Goal: Find specific page/section: Find specific page/section

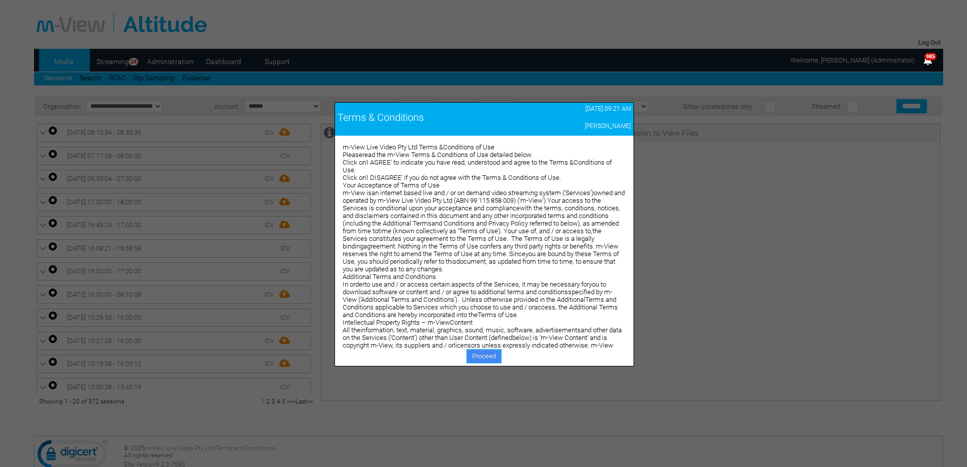
click at [489, 362] on link "Proceed" at bounding box center [484, 356] width 35 height 14
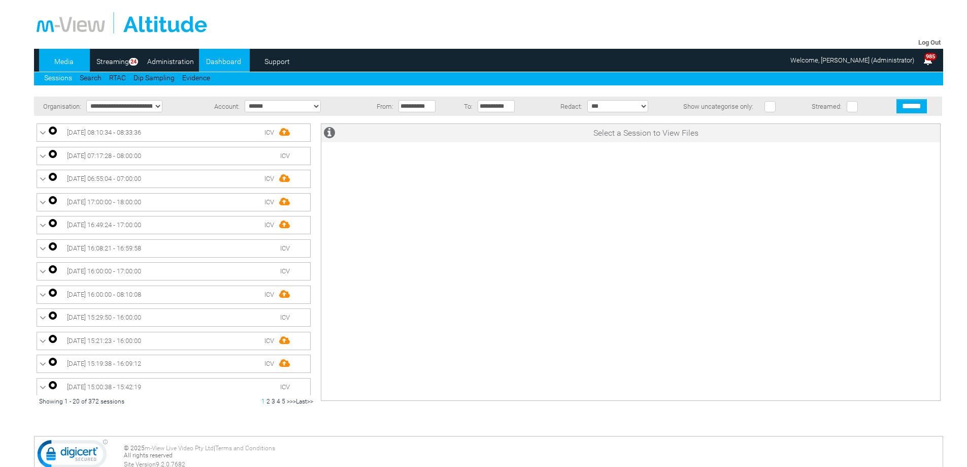
click at [211, 54] on link "Dashboard" at bounding box center [223, 61] width 49 height 15
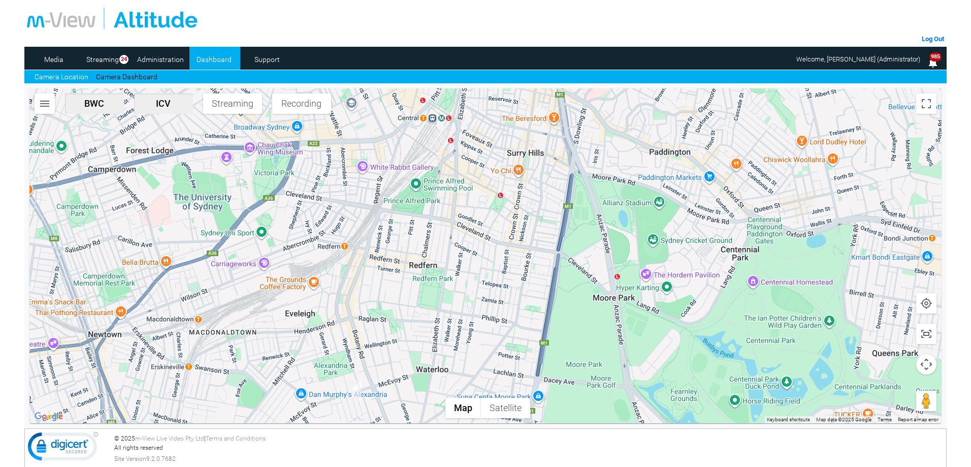
drag, startPoint x: 404, startPoint y: 351, endPoint x: 401, endPoint y: 258, distance: 93.0
click at [401, 258] on div at bounding box center [485, 255] width 912 height 335
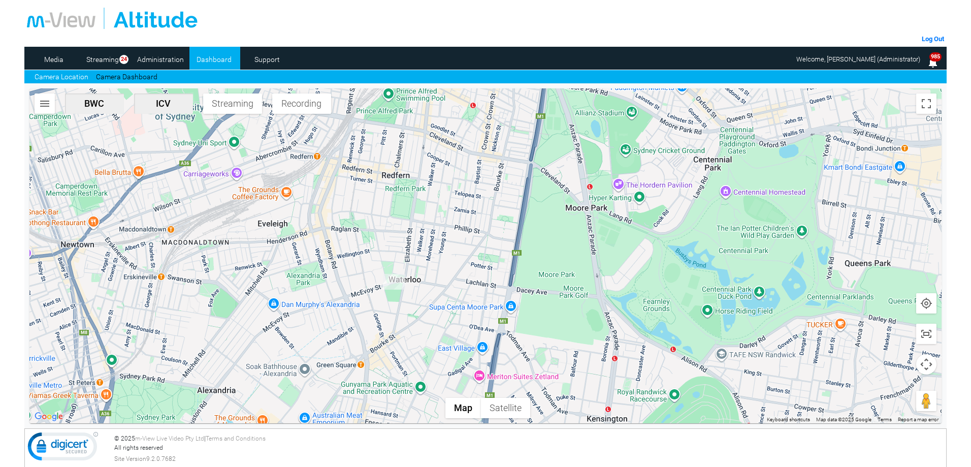
drag, startPoint x: 260, startPoint y: 211, endPoint x: 327, endPoint y: 261, distance: 84.2
click at [332, 261] on div at bounding box center [485, 255] width 912 height 335
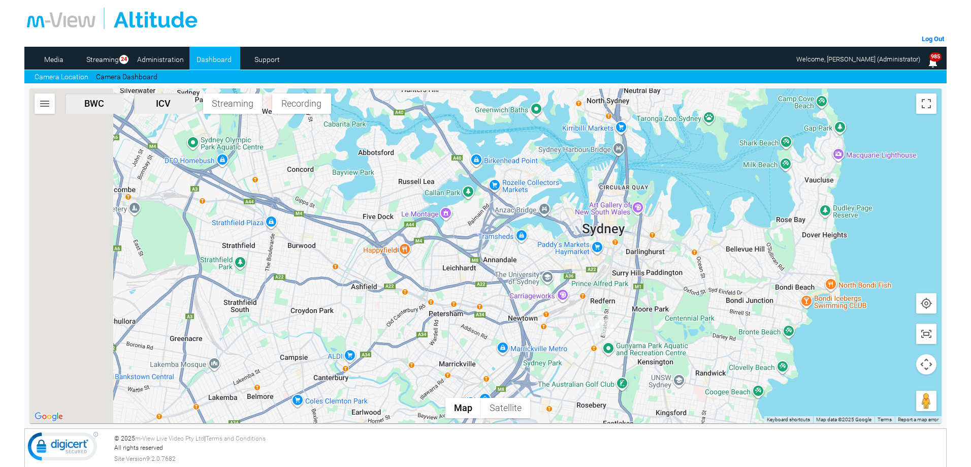
drag, startPoint x: 397, startPoint y: 246, endPoint x: 458, endPoint y: 248, distance: 61.5
click at [458, 248] on div at bounding box center [485, 255] width 912 height 335
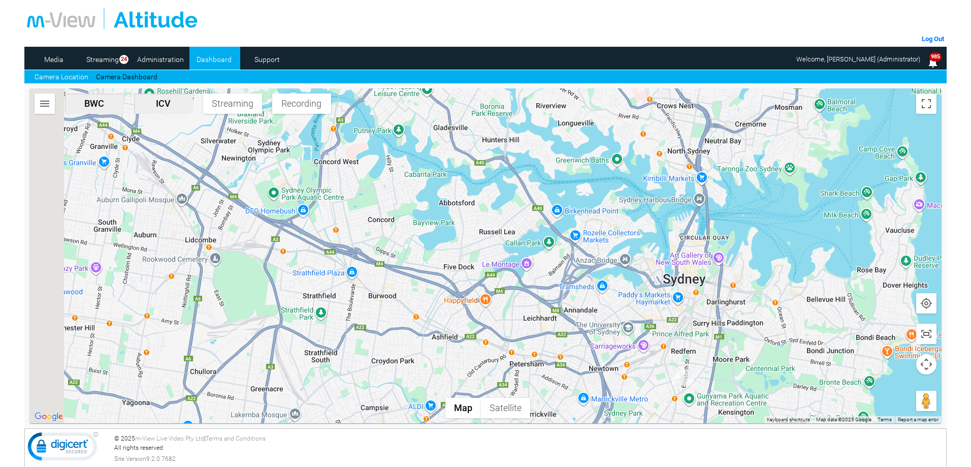
drag, startPoint x: 367, startPoint y: 281, endPoint x: 419, endPoint y: 333, distance: 74.3
click at [419, 333] on div at bounding box center [485, 255] width 912 height 335
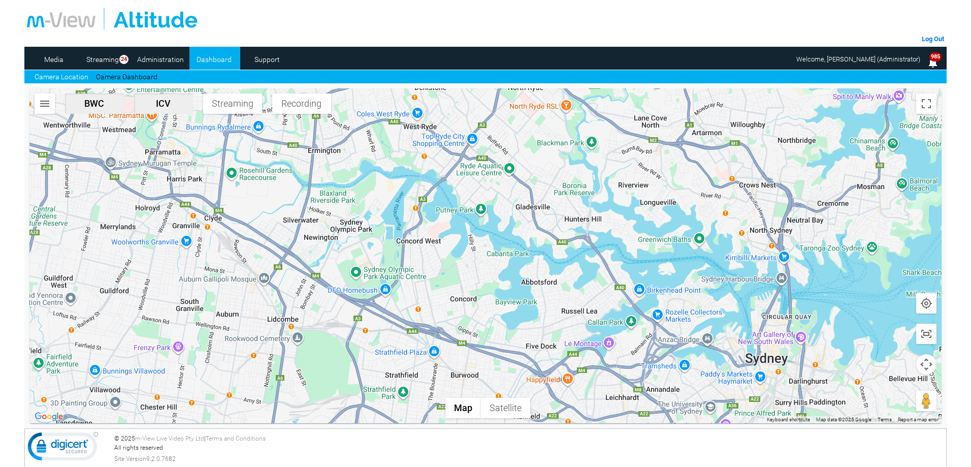
drag, startPoint x: 337, startPoint y: 276, endPoint x: 443, endPoint y: 325, distance: 117.2
click at [443, 325] on div at bounding box center [485, 255] width 912 height 335
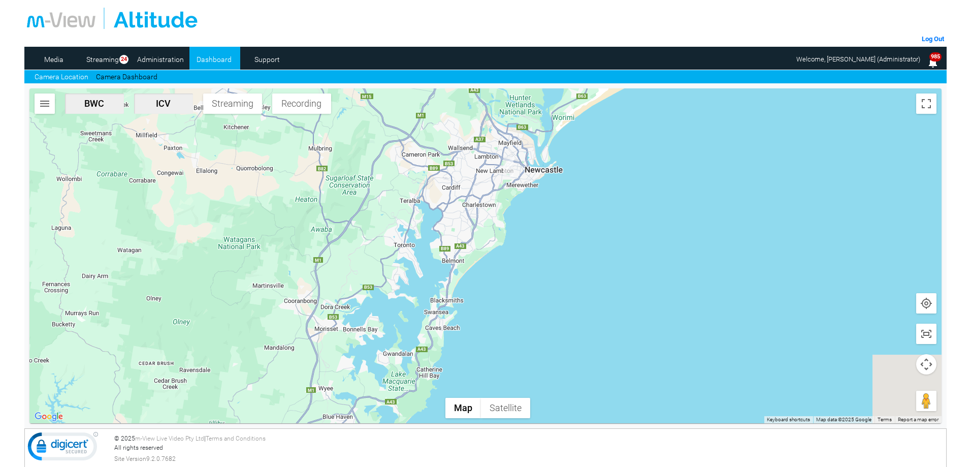
drag, startPoint x: 347, startPoint y: 298, endPoint x: 541, endPoint y: 153, distance: 241.8
click at [544, 152] on div at bounding box center [485, 255] width 912 height 335
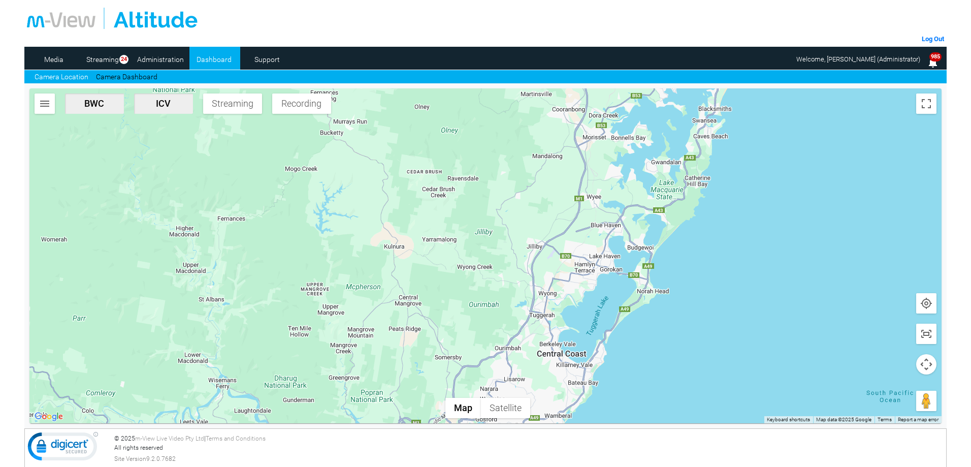
drag, startPoint x: 567, startPoint y: 162, endPoint x: 567, endPoint y: 143, distance: 19.8
click at [567, 143] on div at bounding box center [485, 255] width 912 height 335
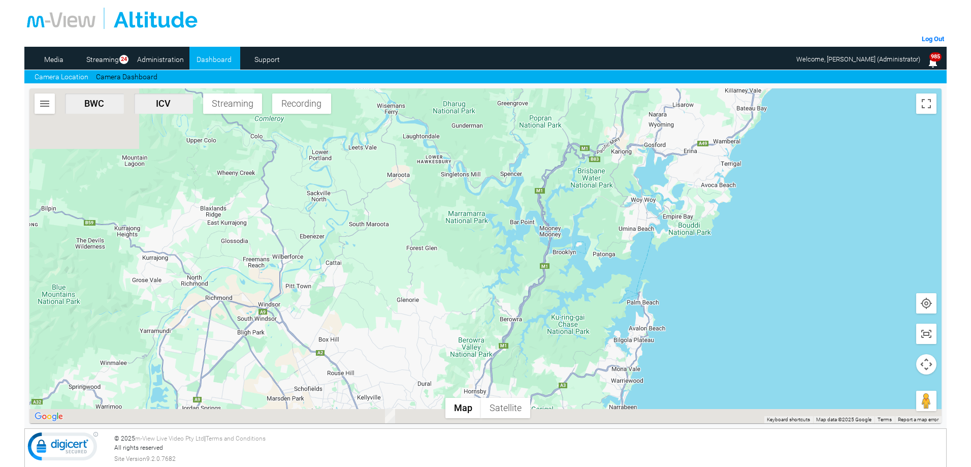
drag, startPoint x: 593, startPoint y: 188, endPoint x: 604, endPoint y: 157, distance: 33.2
click at [605, 158] on div at bounding box center [485, 255] width 912 height 335
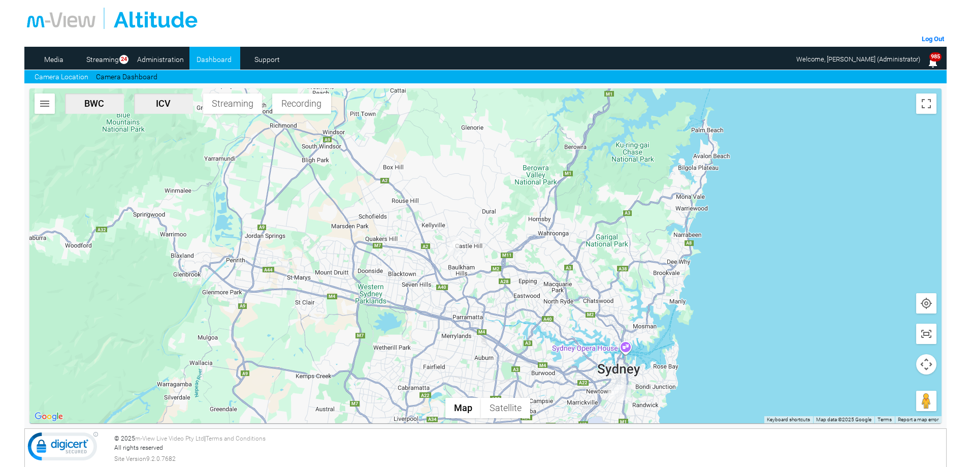
drag, startPoint x: 613, startPoint y: 283, endPoint x: 642, endPoint y: 201, distance: 86.7
click at [642, 202] on div at bounding box center [485, 255] width 912 height 335
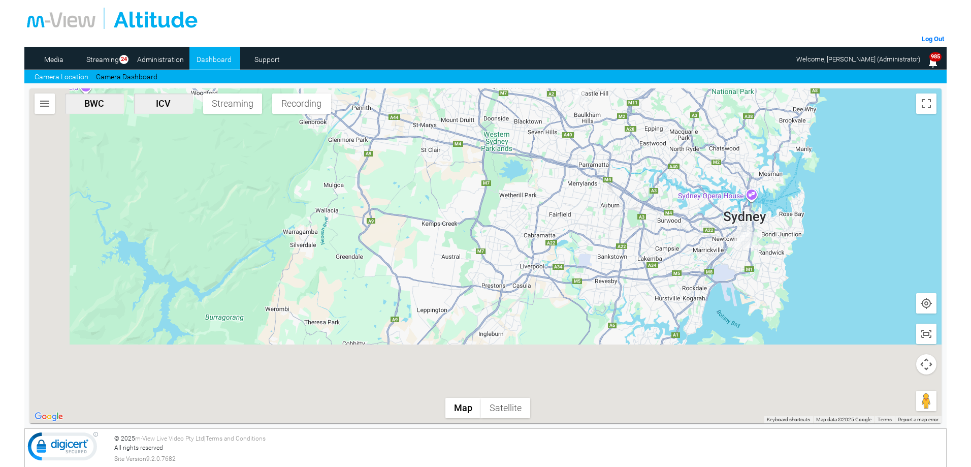
drag, startPoint x: 556, startPoint y: 288, endPoint x: 676, endPoint y: 172, distance: 167.3
click at [676, 172] on div at bounding box center [485, 255] width 912 height 335
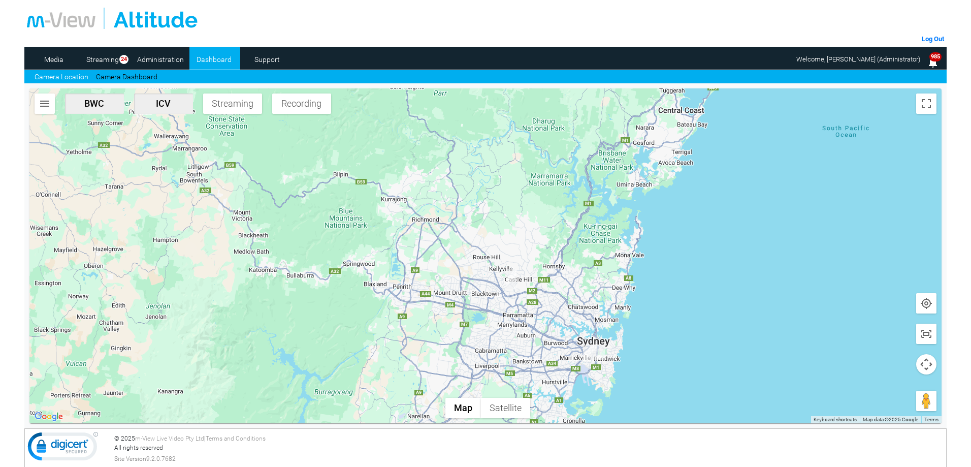
drag, startPoint x: 694, startPoint y: 175, endPoint x: 580, endPoint y: 325, distance: 189.2
click at [580, 325] on div at bounding box center [485, 255] width 912 height 335
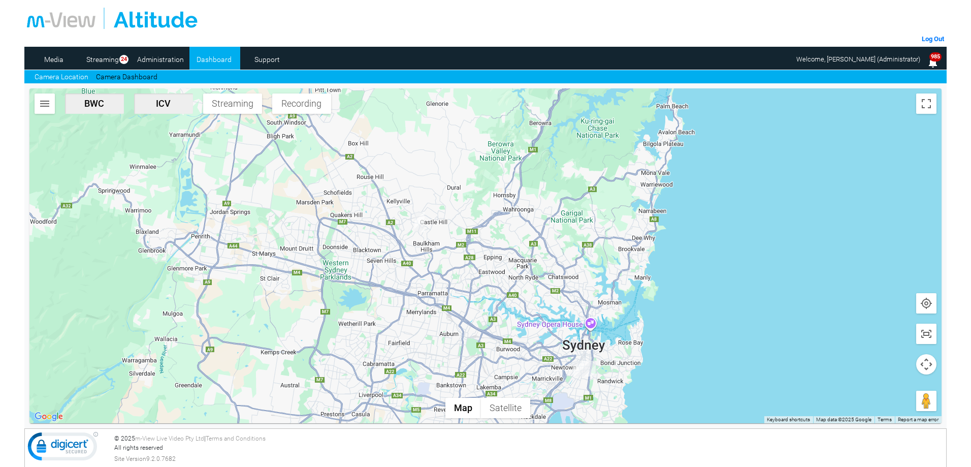
drag, startPoint x: 612, startPoint y: 316, endPoint x: 578, endPoint y: 244, distance: 80.4
click at [578, 244] on div at bounding box center [485, 255] width 912 height 335
